Goal: Task Accomplishment & Management: Manage account settings

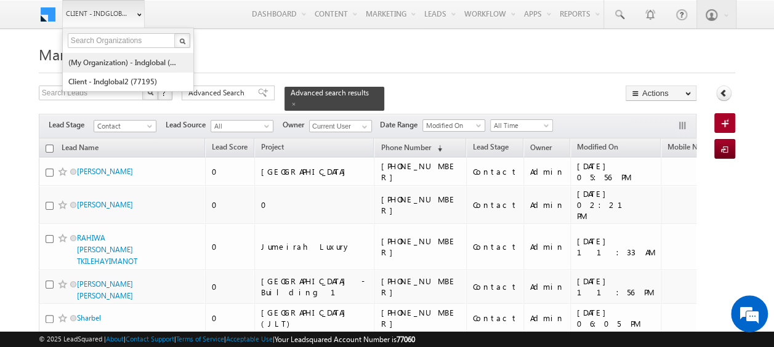
click at [124, 62] on link "(My Organization) - indglobal (48060)" at bounding box center [124, 62] width 113 height 19
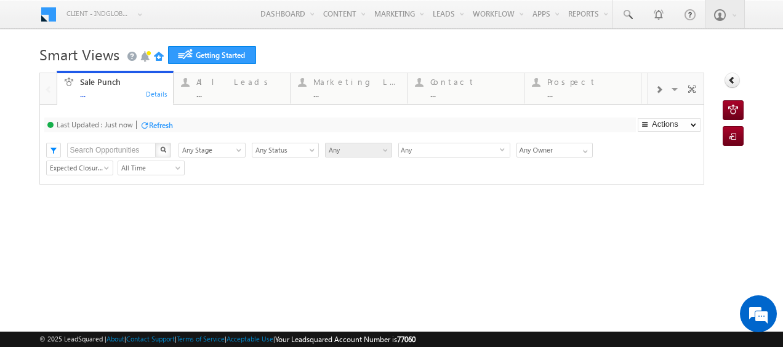
click at [116, 61] on span "Smart Views" at bounding box center [79, 54] width 80 height 20
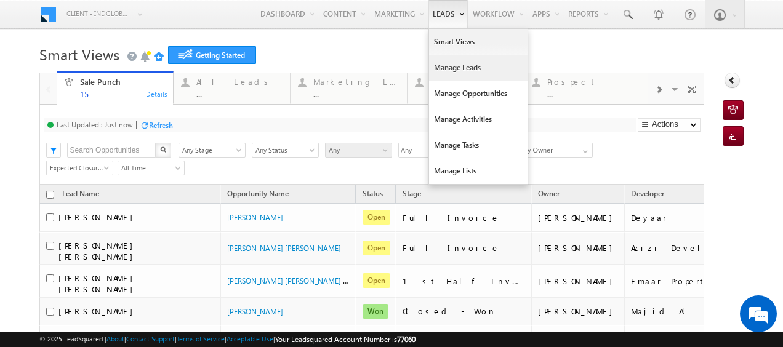
click at [446, 65] on link "Manage Leads" at bounding box center [478, 68] width 98 height 26
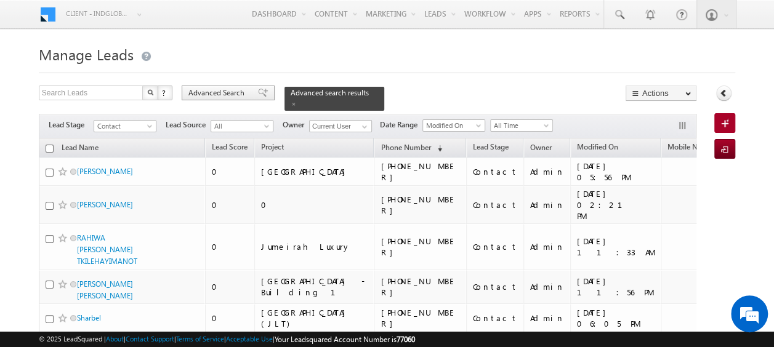
click at [223, 87] on span "Advanced Search" at bounding box center [218, 92] width 60 height 11
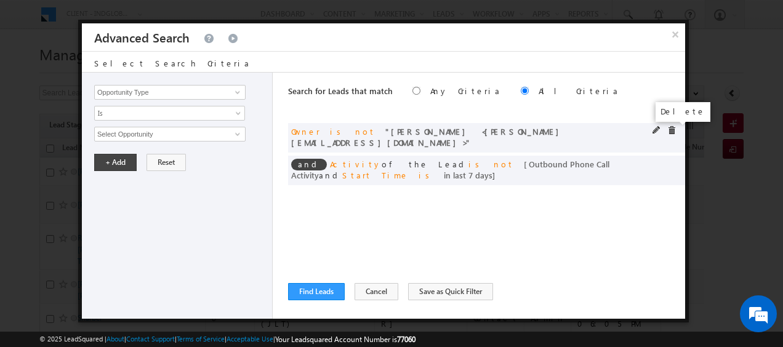
click at [670, 131] on span at bounding box center [671, 130] width 9 height 9
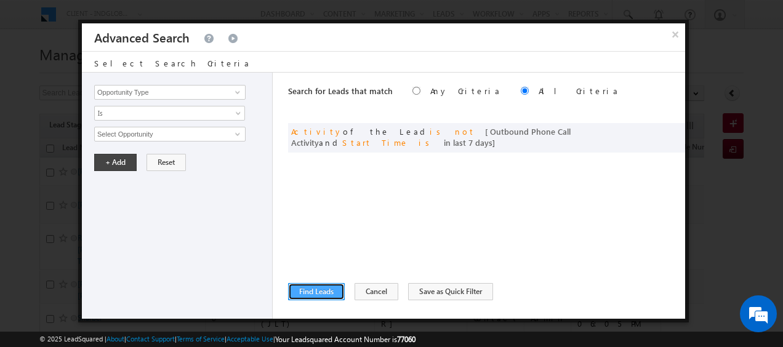
click at [336, 295] on button "Find Leads" at bounding box center [316, 291] width 57 height 17
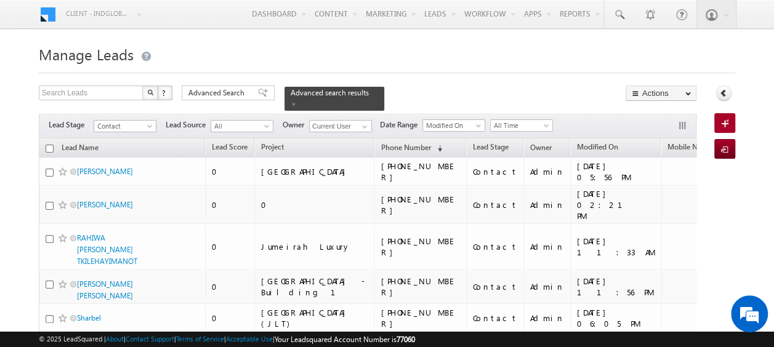
click at [48, 145] on input "checkbox" at bounding box center [50, 149] width 8 height 8
checkbox input "true"
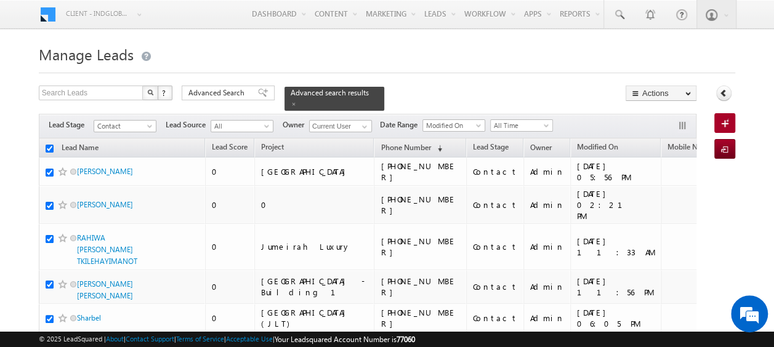
checkbox input "true"
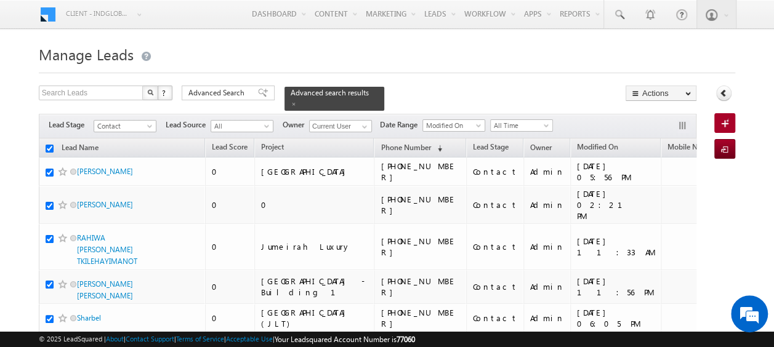
checkbox input "true"
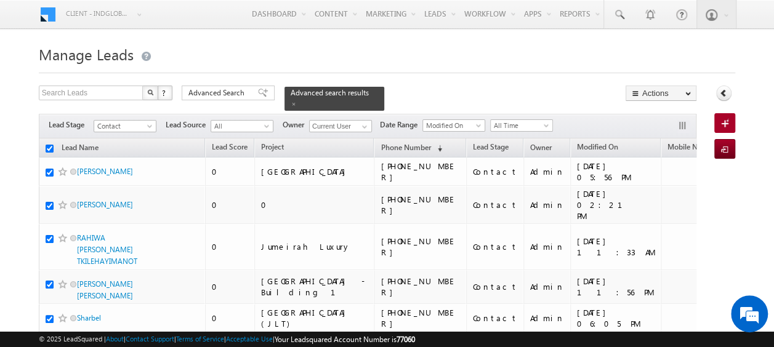
checkbox input "true"
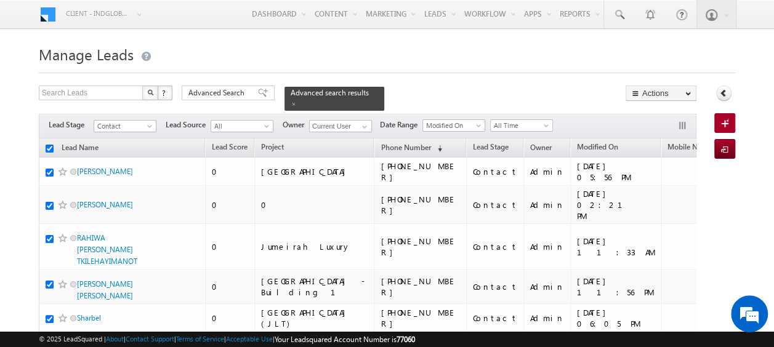
checkbox input "true"
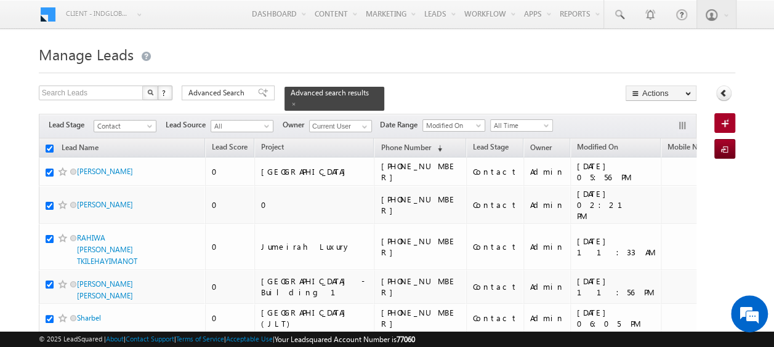
checkbox input "true"
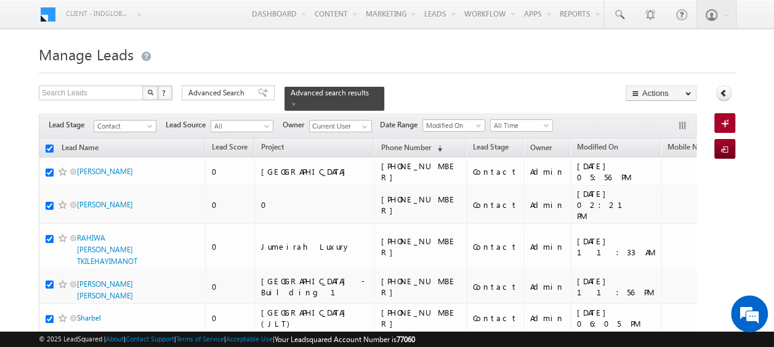
checkbox input "true"
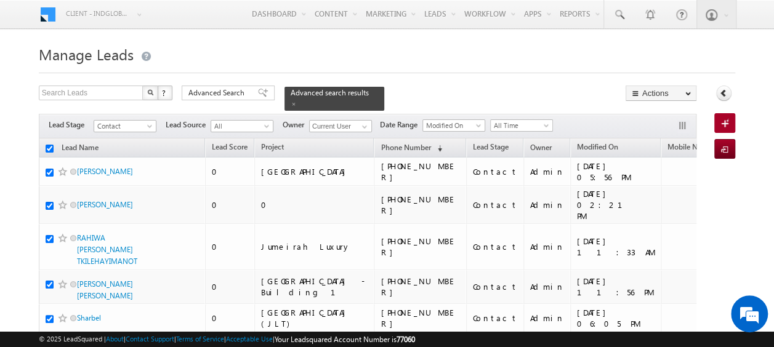
checkbox input "true"
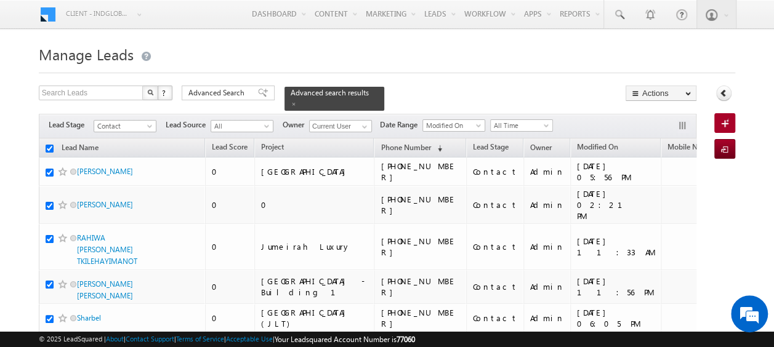
checkbox input "true"
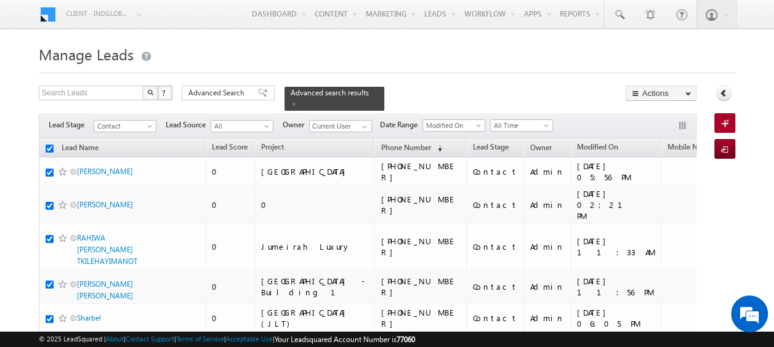
checkbox input "true"
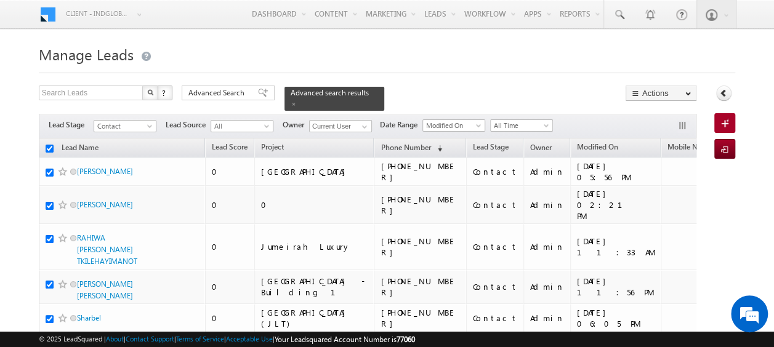
checkbox input "true"
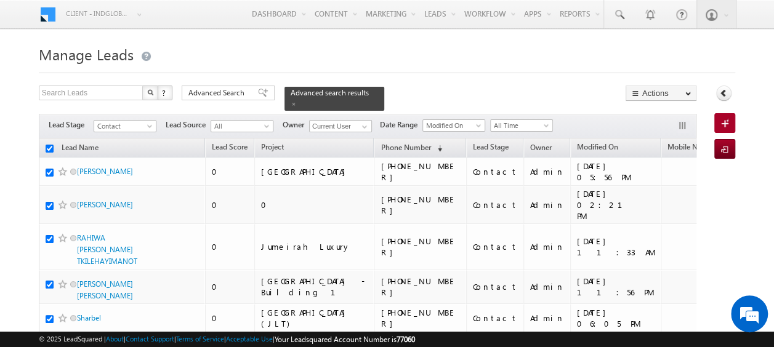
checkbox input "true"
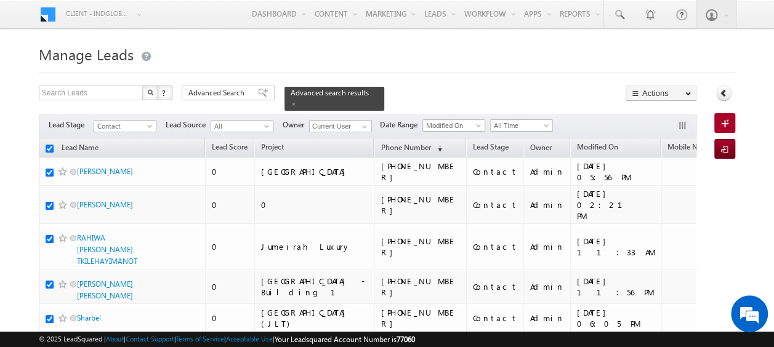
checkbox input "true"
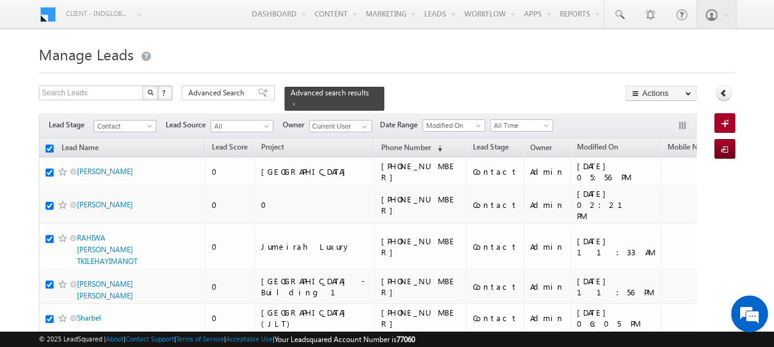
checkbox input "true"
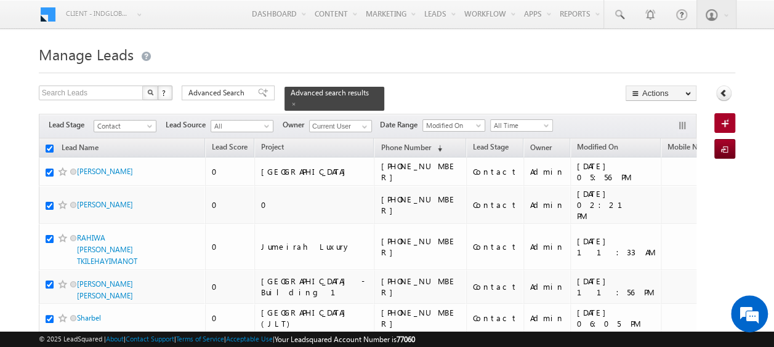
checkbox input "true"
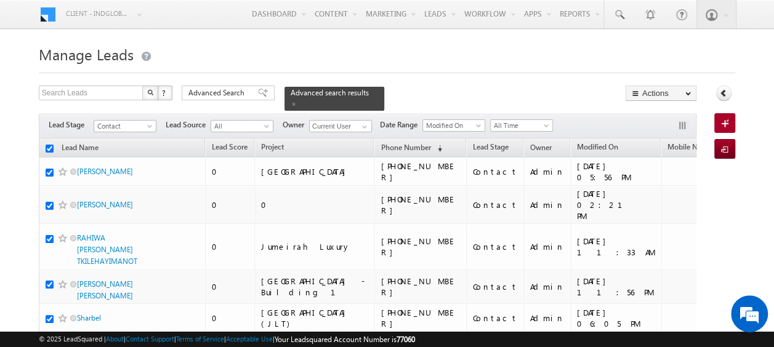
checkbox input "true"
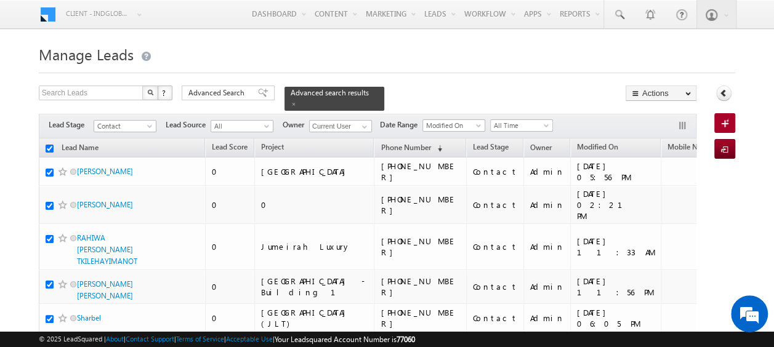
checkbox input "true"
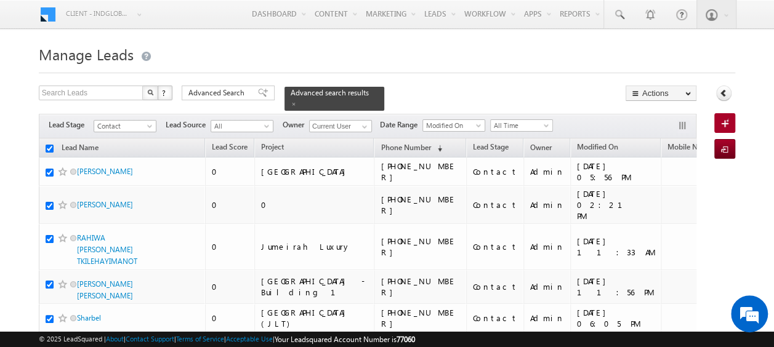
checkbox input "true"
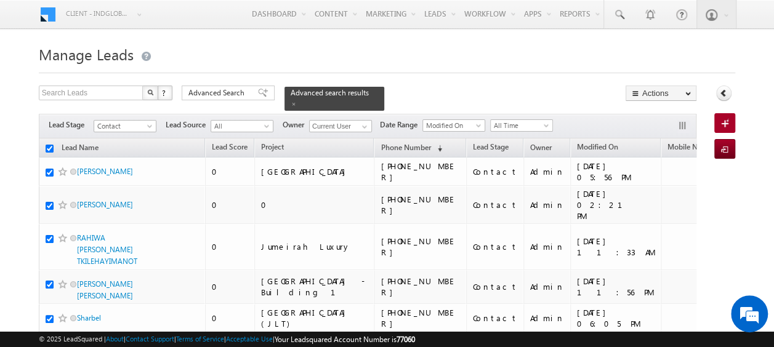
checkbox input "true"
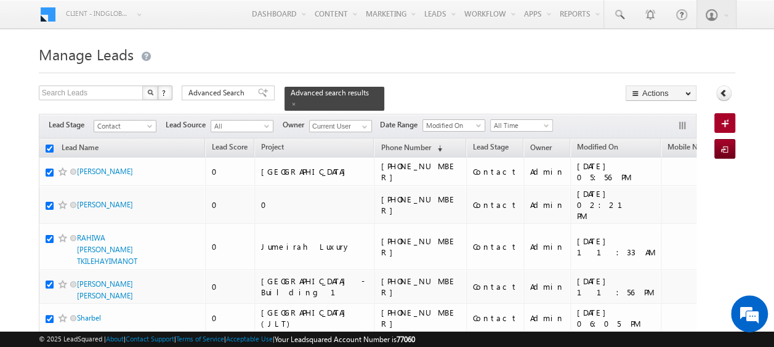
checkbox input "true"
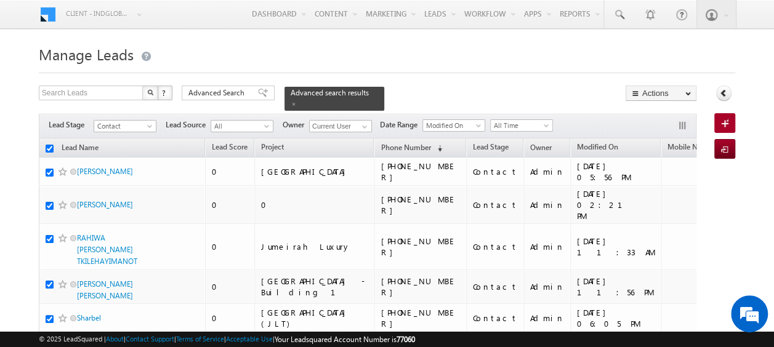
checkbox input "true"
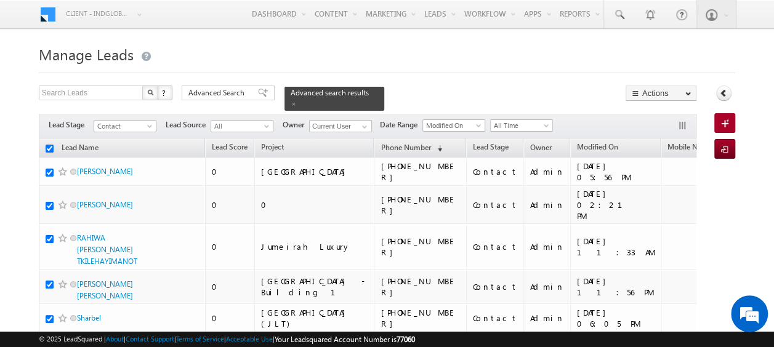
checkbox input "true"
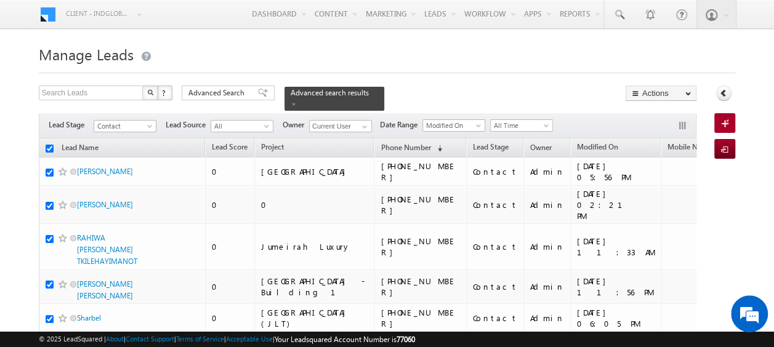
checkbox input "true"
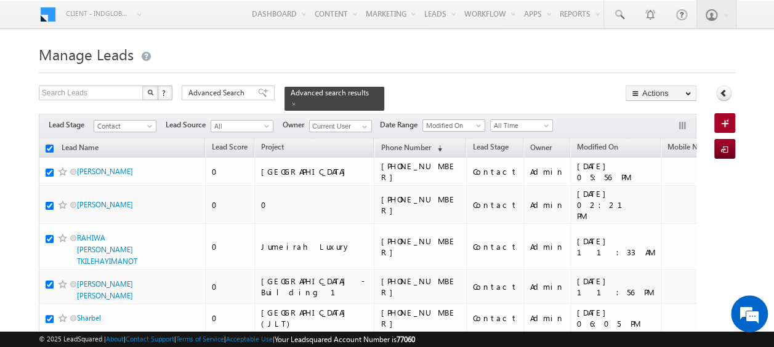
checkbox input "true"
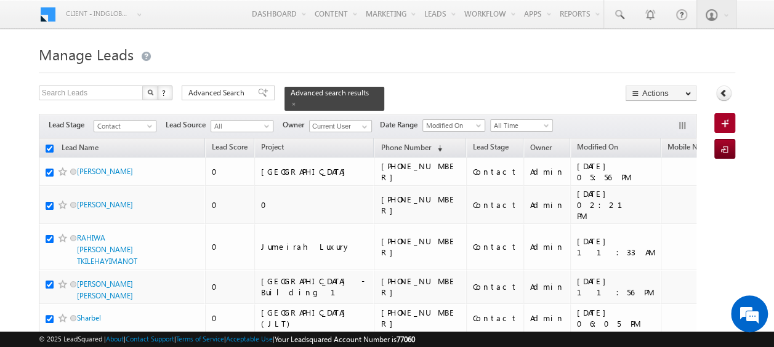
checkbox input "true"
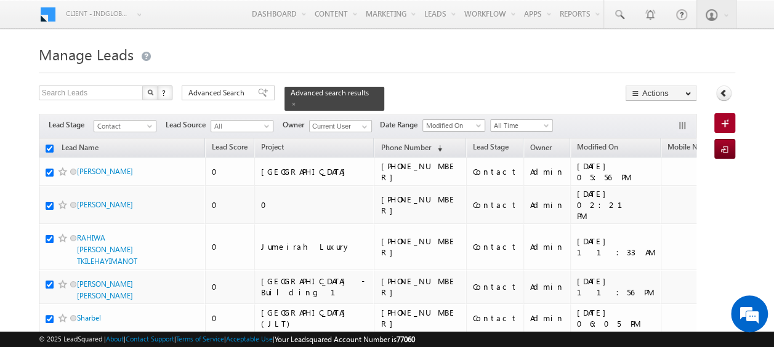
checkbox input "true"
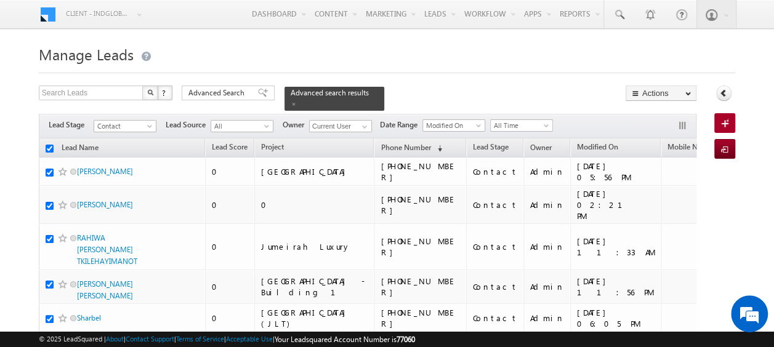
checkbox input "true"
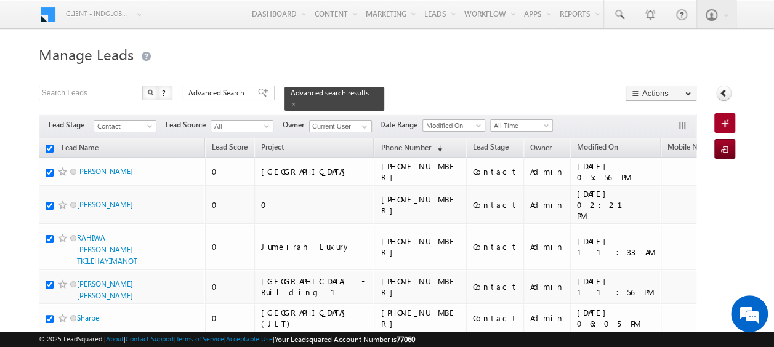
checkbox input "true"
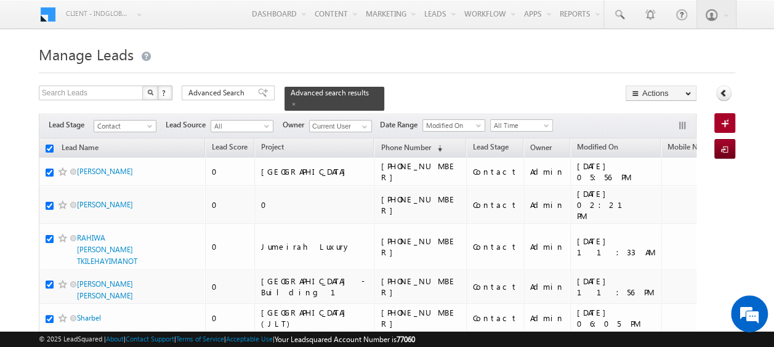
checkbox input "true"
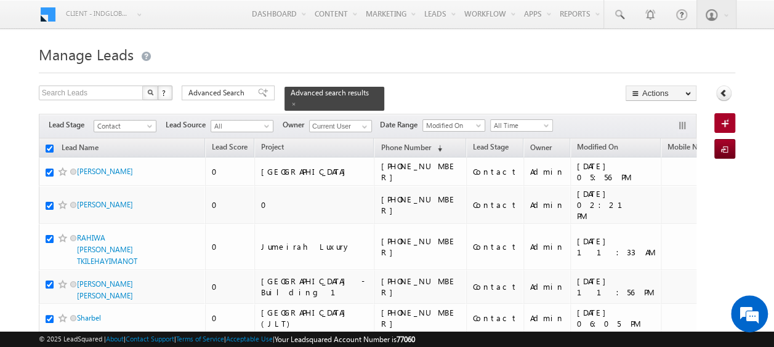
checkbox input "true"
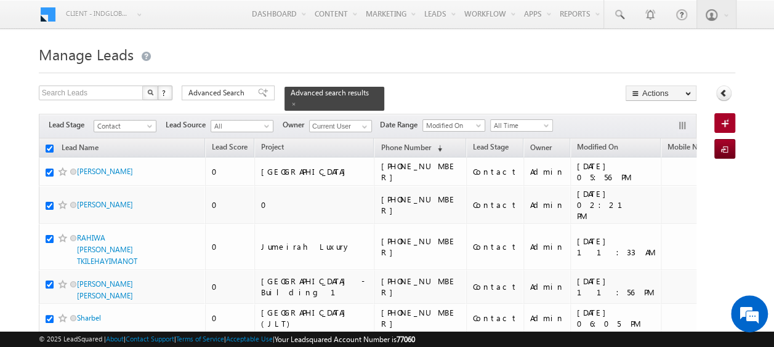
checkbox input "true"
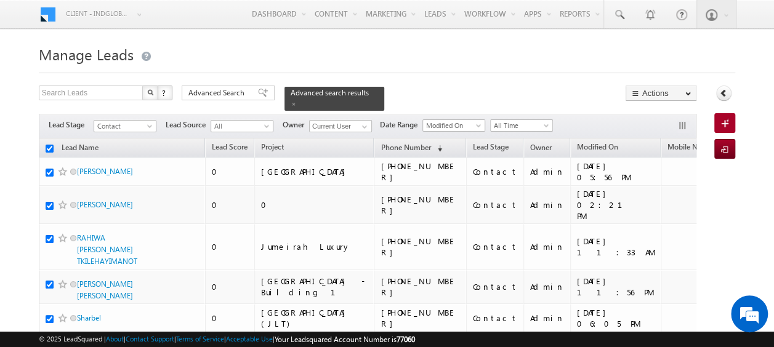
checkbox input "true"
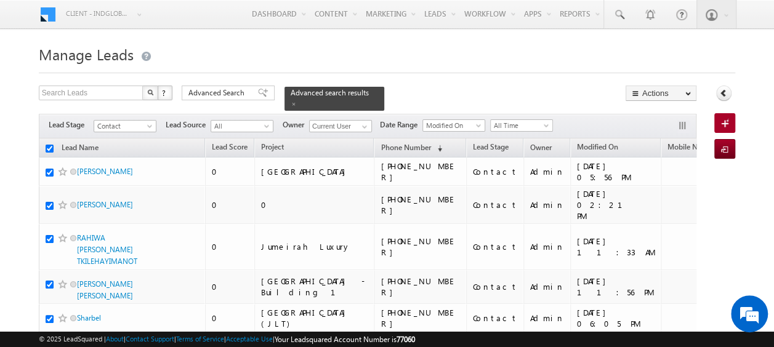
checkbox input "true"
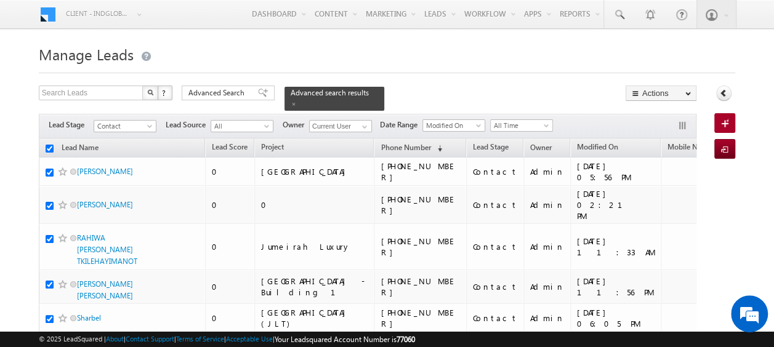
checkbox input "true"
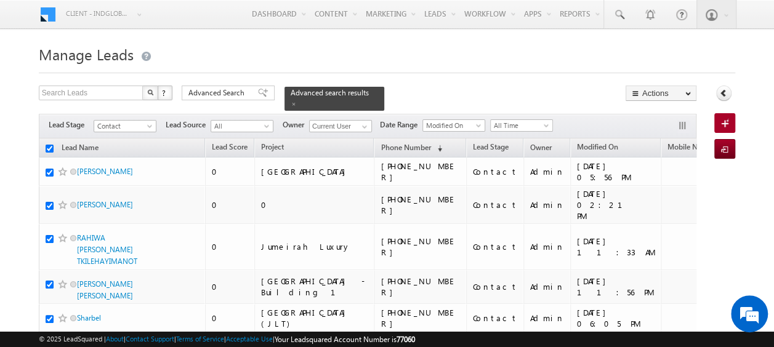
checkbox input "true"
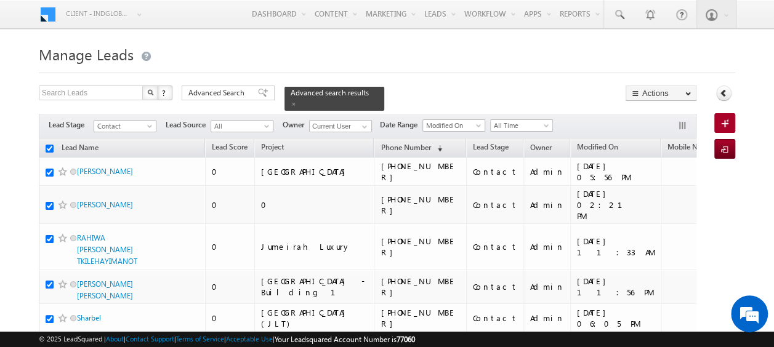
checkbox input "true"
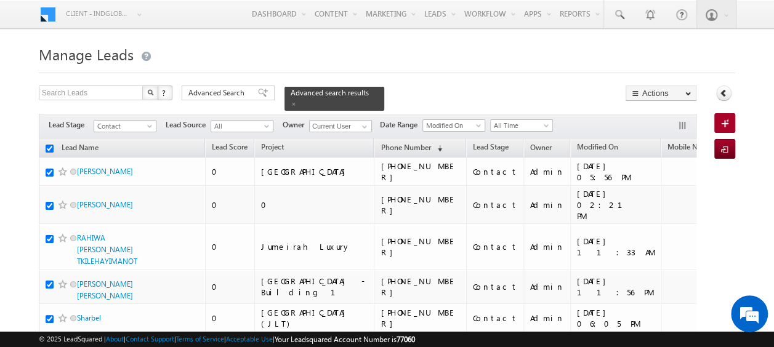
checkbox input "true"
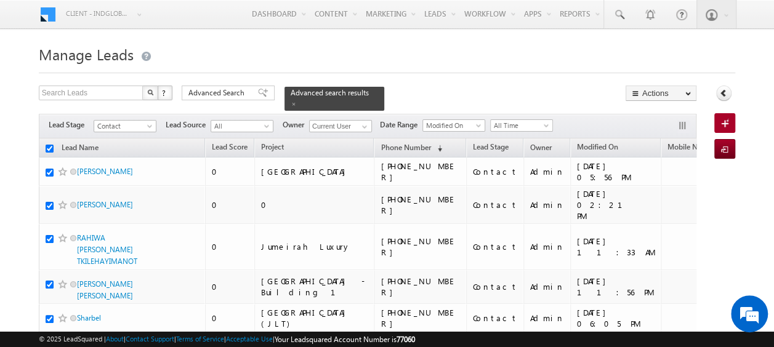
checkbox input "true"
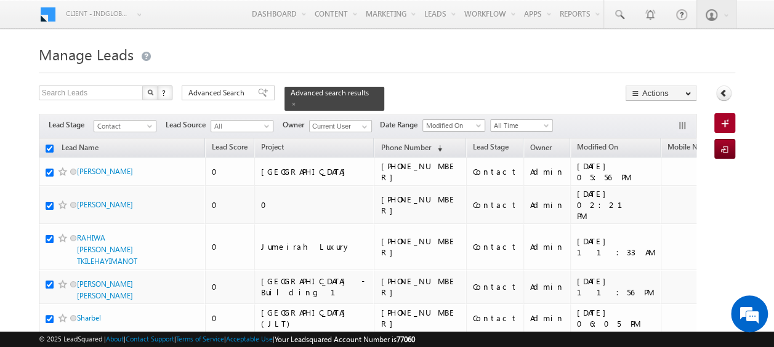
checkbox input "true"
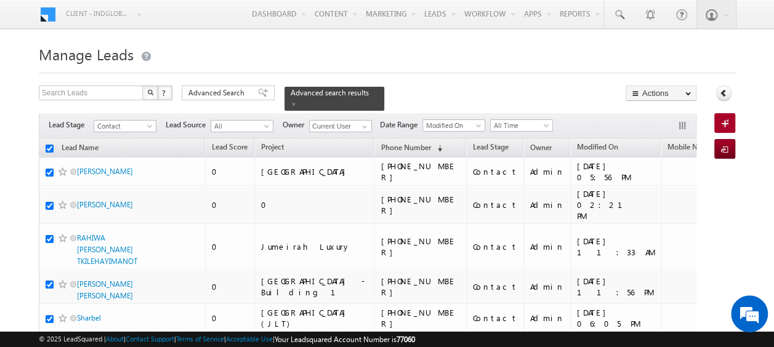
checkbox input "true"
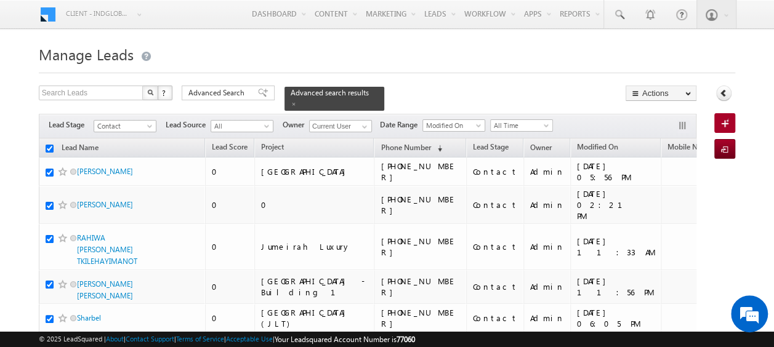
checkbox input "true"
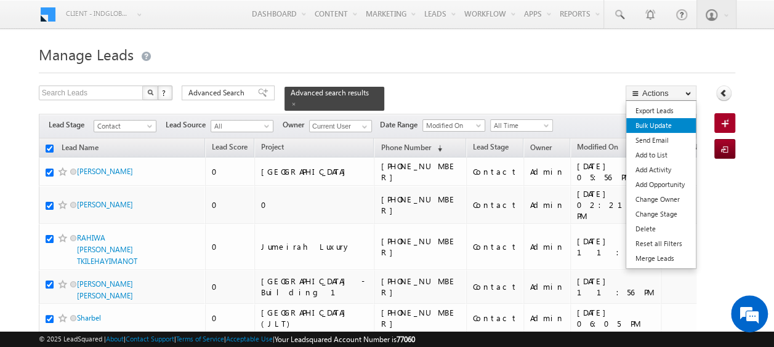
click at [657, 129] on link "Bulk Update" at bounding box center [661, 125] width 70 height 15
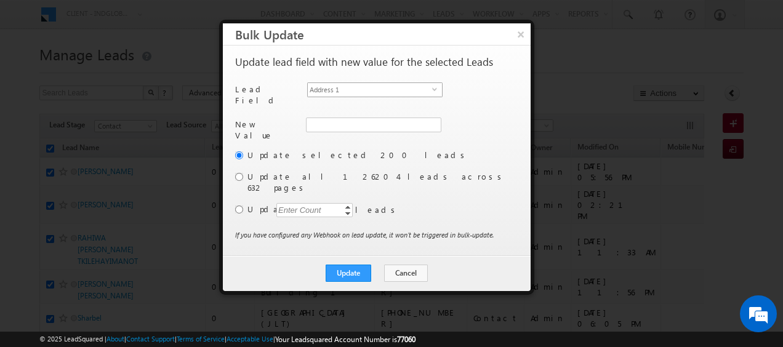
click at [438, 86] on span "select" at bounding box center [437, 89] width 10 height 6
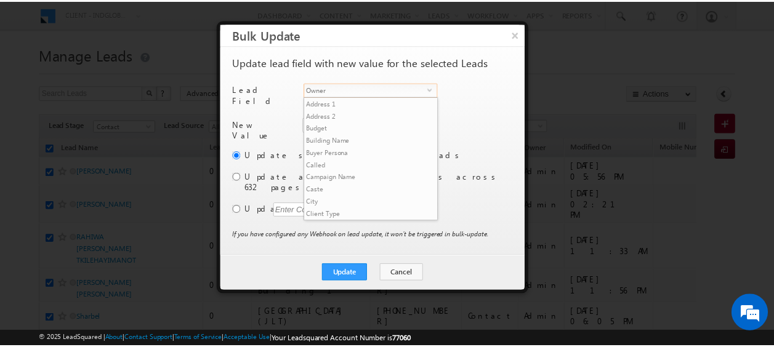
scroll to position [481, 0]
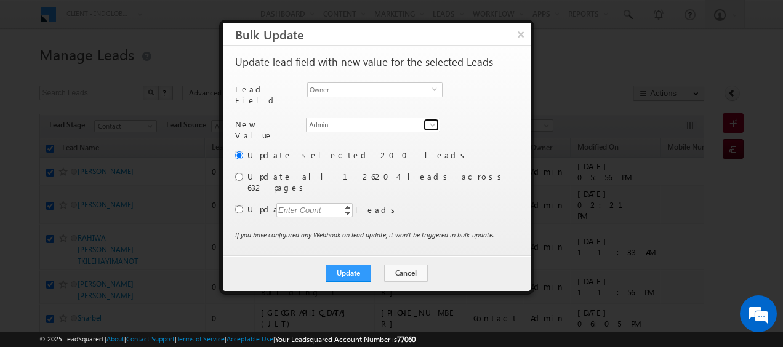
click at [436, 120] on span at bounding box center [433, 125] width 10 height 10
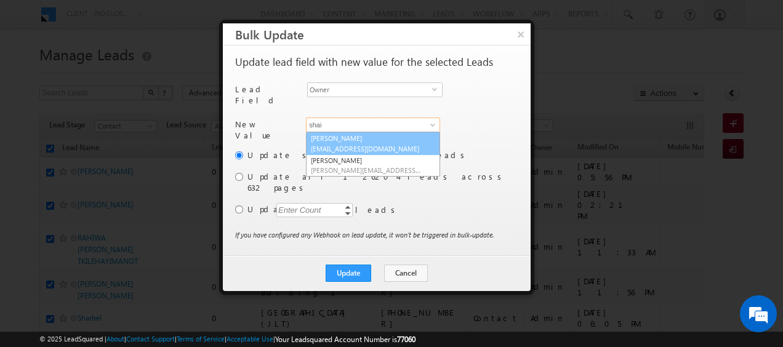
click at [328, 144] on span "shaik.razak@indglobal.ae" at bounding box center [366, 148] width 111 height 9
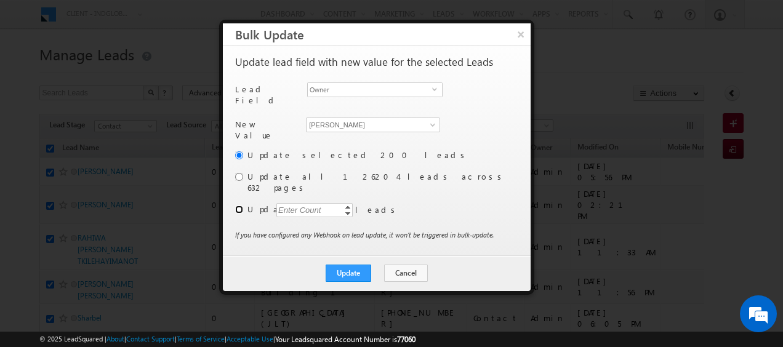
click at [238, 206] on input "radio" at bounding box center [239, 210] width 8 height 8
click at [287, 203] on div "Enter Count" at bounding box center [299, 210] width 47 height 14
click at [350, 265] on button "Update" at bounding box center [349, 273] width 46 height 17
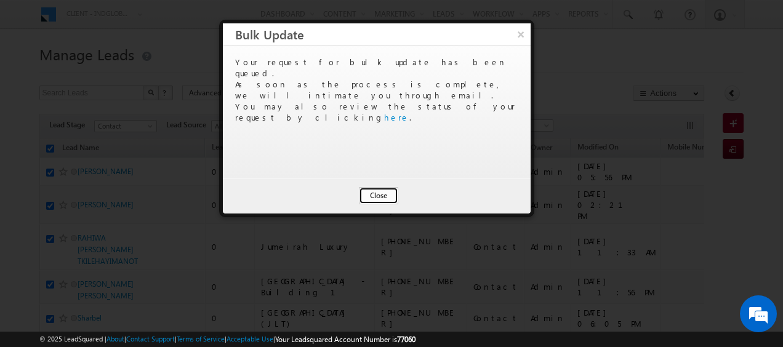
click at [375, 198] on button "Close" at bounding box center [378, 195] width 39 height 17
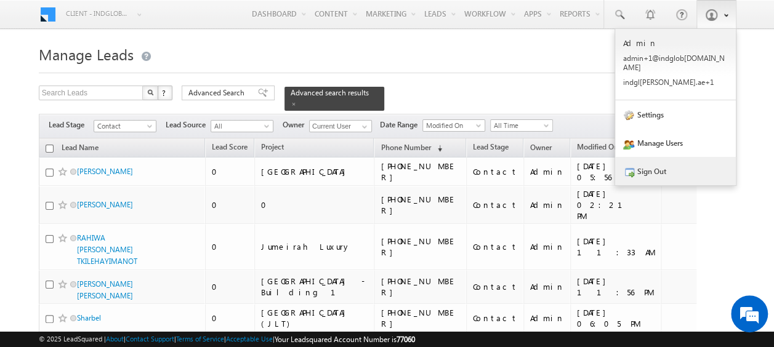
click at [646, 157] on link "Sign Out" at bounding box center [675, 171] width 121 height 28
